Goal: Transaction & Acquisition: Purchase product/service

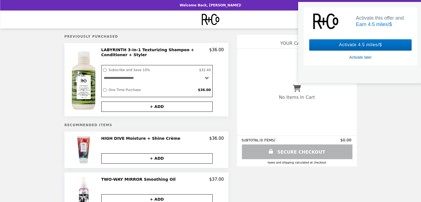
click at [378, 44] on div "Activate 4.5 miles/$" at bounding box center [360, 44] width 102 height 11
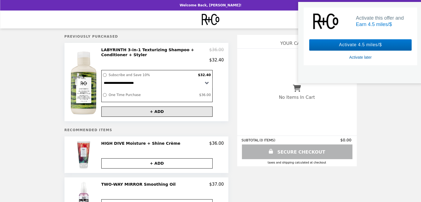
click at [178, 113] on button "+ ADD" at bounding box center [156, 111] width 111 height 10
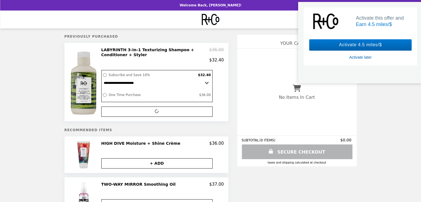
select select "**********"
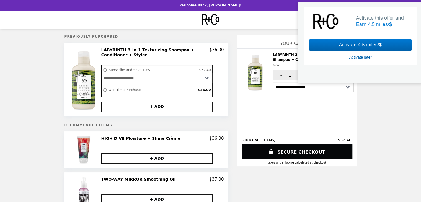
click at [360, 57] on div "Activate later" at bounding box center [360, 57] width 22 height 5
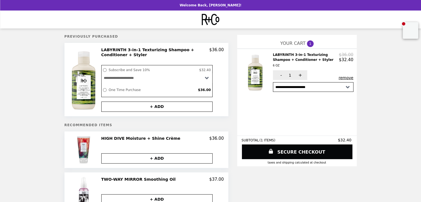
click at [347, 78] on button "remove" at bounding box center [345, 78] width 15 height 4
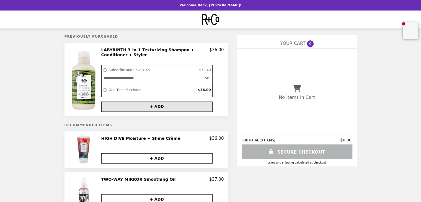
click at [159, 109] on button "+ ADD" at bounding box center [156, 107] width 111 height 10
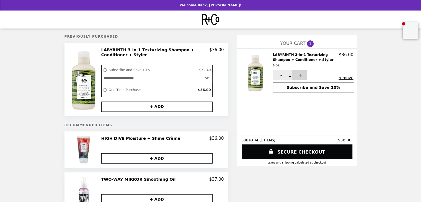
click at [301, 76] on button "+" at bounding box center [299, 75] width 15 height 10
click at [297, 154] on link "SECURE CHECKOUT" at bounding box center [296, 151] width 111 height 15
